Goal: Task Accomplishment & Management: Use online tool/utility

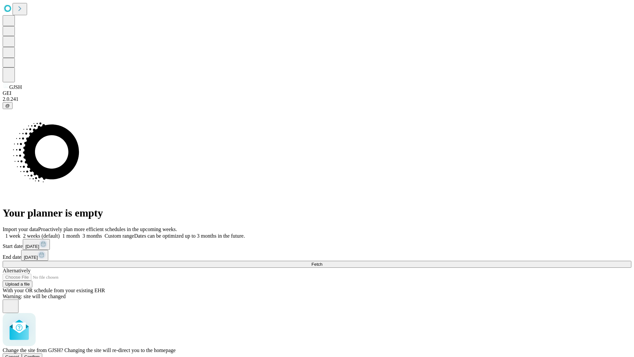
click at [40, 354] on span "Confirm" at bounding box center [32, 356] width 16 height 5
click at [60, 233] on label "2 weeks (default)" at bounding box center [39, 236] width 39 height 6
click at [322, 262] on span "Fetch" at bounding box center [316, 264] width 11 height 5
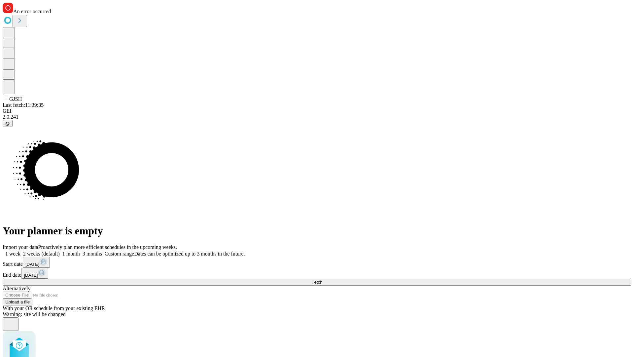
click at [60, 251] on label "2 weeks (default)" at bounding box center [39, 254] width 39 height 6
click at [322, 279] on span "Fetch" at bounding box center [316, 281] width 11 height 5
click at [60, 251] on label "2 weeks (default)" at bounding box center [39, 254] width 39 height 6
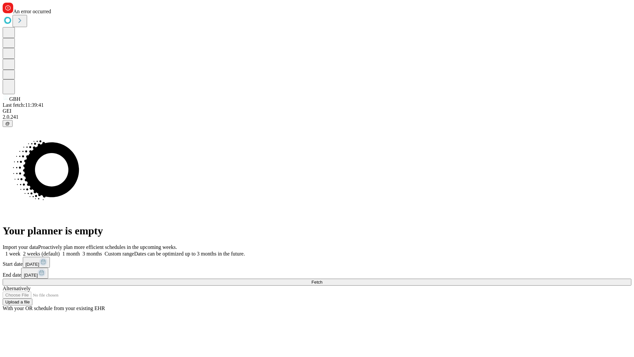
click at [322, 279] on span "Fetch" at bounding box center [316, 281] width 11 height 5
click at [60, 251] on label "2 weeks (default)" at bounding box center [39, 254] width 39 height 6
click at [322, 279] on span "Fetch" at bounding box center [316, 281] width 11 height 5
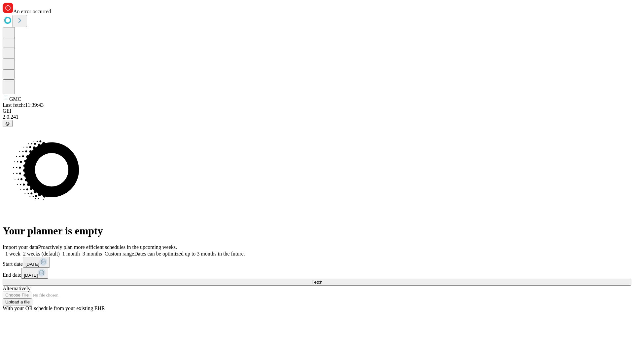
click at [60, 251] on label "2 weeks (default)" at bounding box center [39, 254] width 39 height 6
click at [322, 279] on span "Fetch" at bounding box center [316, 281] width 11 height 5
click at [60, 251] on label "2 weeks (default)" at bounding box center [39, 254] width 39 height 6
click at [322, 279] on span "Fetch" at bounding box center [316, 281] width 11 height 5
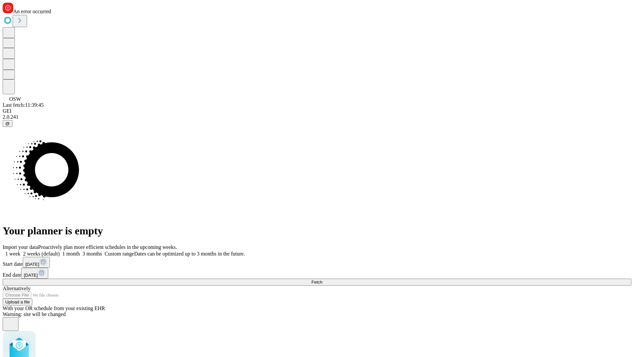
click at [60, 251] on label "2 weeks (default)" at bounding box center [39, 254] width 39 height 6
click at [322, 279] on span "Fetch" at bounding box center [316, 281] width 11 height 5
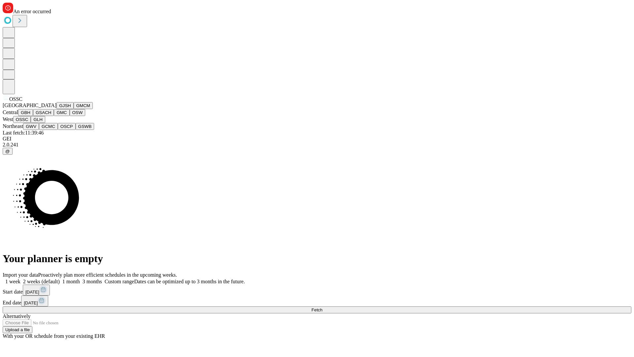
click at [45, 123] on button "GLH" at bounding box center [38, 119] width 14 height 7
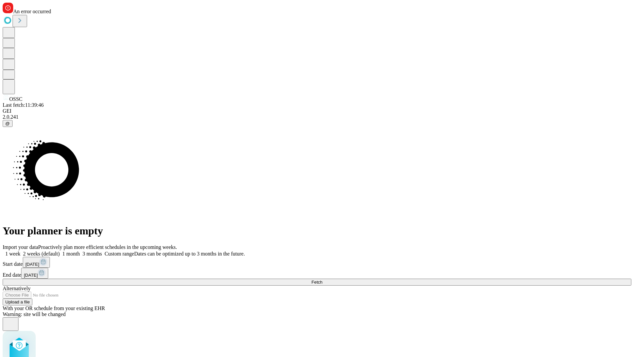
click at [60, 251] on label "2 weeks (default)" at bounding box center [39, 254] width 39 height 6
click at [322, 279] on span "Fetch" at bounding box center [316, 281] width 11 height 5
click at [60, 251] on label "2 weeks (default)" at bounding box center [39, 254] width 39 height 6
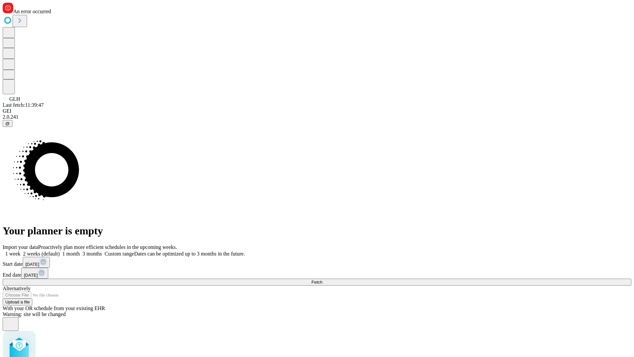
click at [322, 279] on span "Fetch" at bounding box center [316, 281] width 11 height 5
click at [60, 251] on label "2 weeks (default)" at bounding box center [39, 254] width 39 height 6
click at [322, 279] on span "Fetch" at bounding box center [316, 281] width 11 height 5
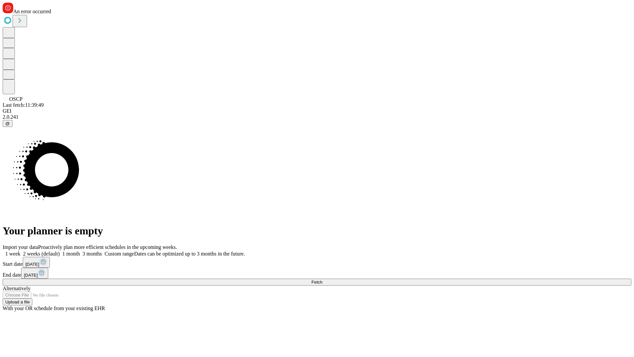
click at [60, 251] on label "2 weeks (default)" at bounding box center [39, 254] width 39 height 6
click at [322, 279] on span "Fetch" at bounding box center [316, 281] width 11 height 5
click at [60, 251] on label "2 weeks (default)" at bounding box center [39, 254] width 39 height 6
click at [322, 279] on span "Fetch" at bounding box center [316, 281] width 11 height 5
